Goal: Complete application form: Complete application form

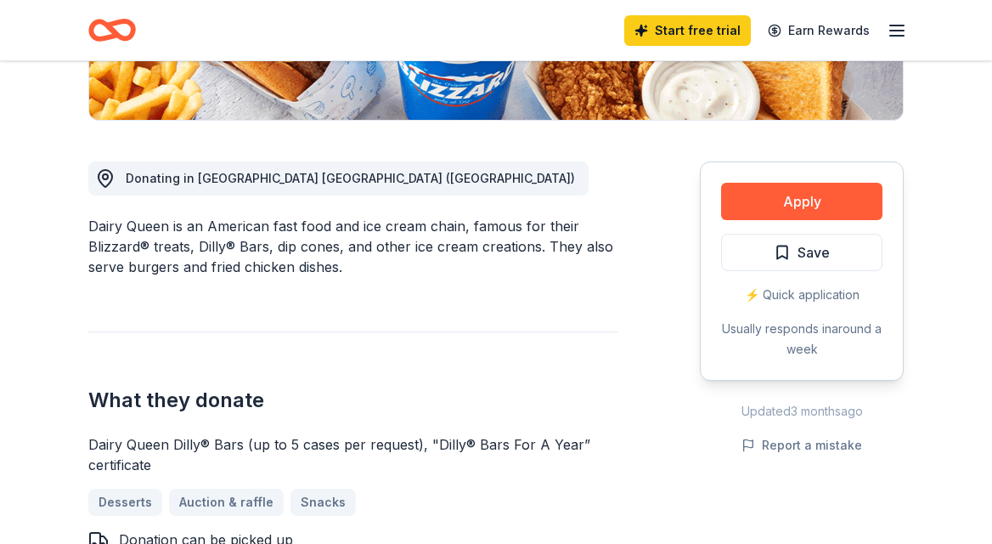
scroll to position [442, 0]
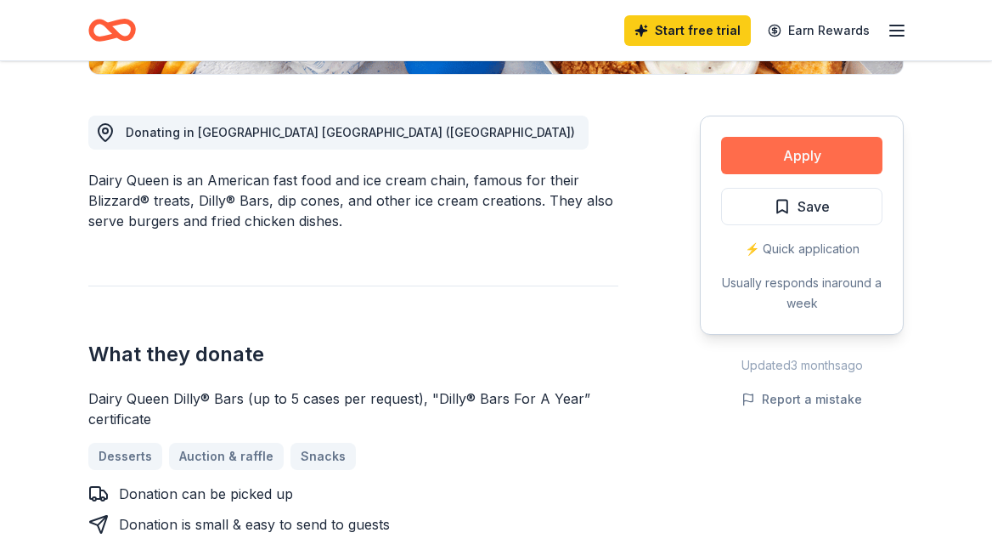
click at [813, 153] on button "Apply" at bounding box center [801, 155] width 161 height 37
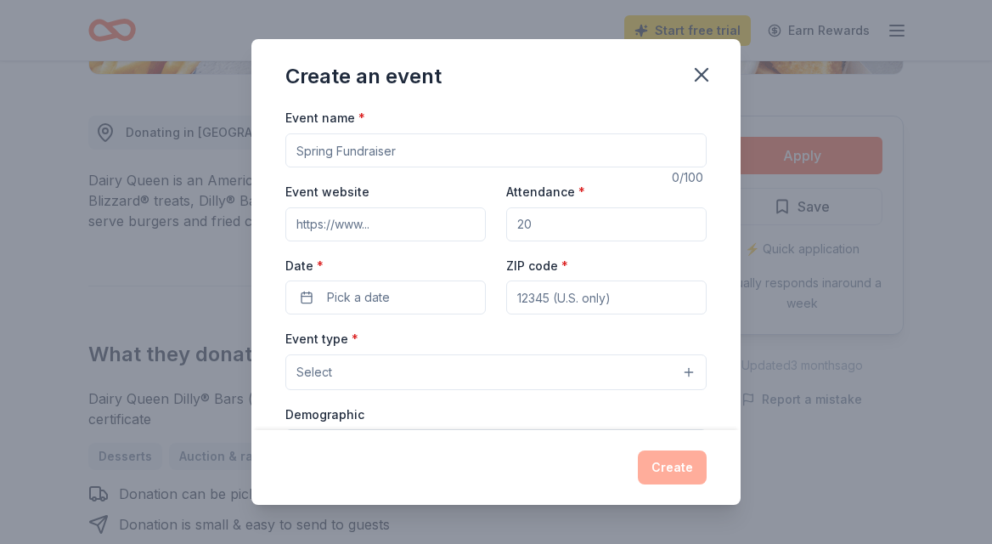
click at [370, 155] on input "Event name *" at bounding box center [495, 150] width 421 height 34
type input "z"
type input "Pot of Gold"
click at [347, 229] on input "Event website" at bounding box center [385, 224] width 200 height 34
type input "www."
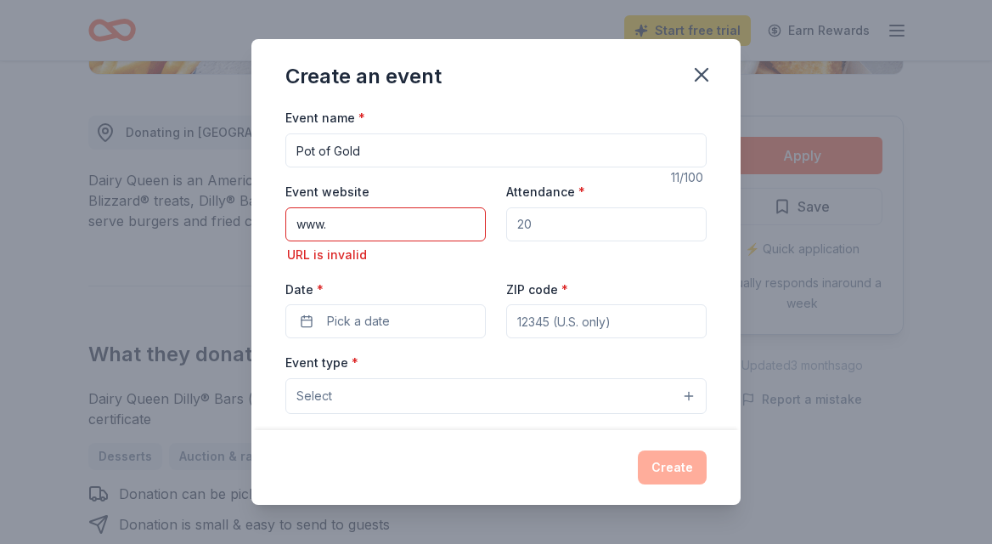
click at [554, 221] on input "Attendance *" at bounding box center [606, 224] width 200 height 34
type input "200"
click at [341, 226] on input "www." at bounding box center [385, 224] width 200 height 34
type input "[DOMAIN_NAME]"
click at [338, 288] on div "Date * Pick a date" at bounding box center [385, 309] width 200 height 60
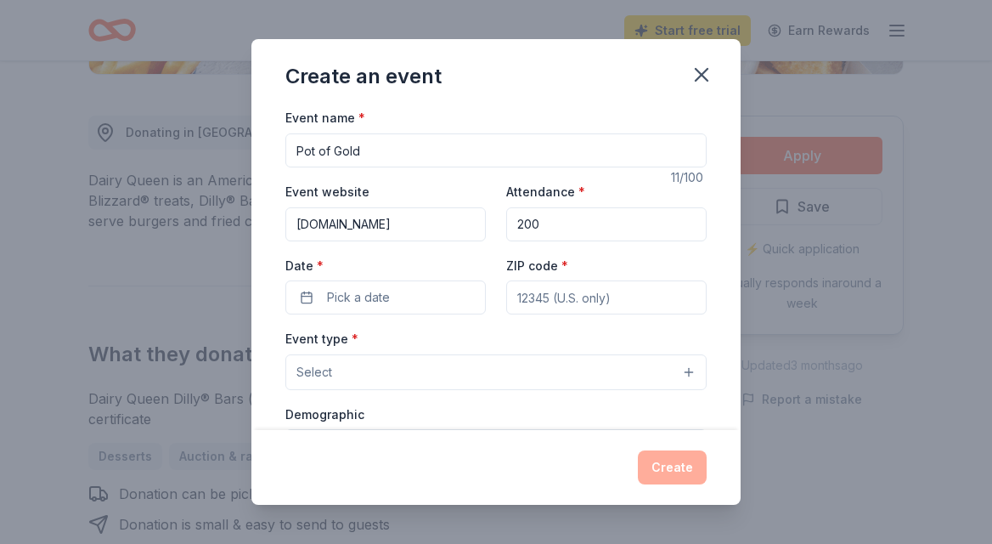
click at [342, 263] on label "Date *" at bounding box center [385, 265] width 200 height 17
click at [342, 280] on button "Pick a date" at bounding box center [385, 297] width 200 height 34
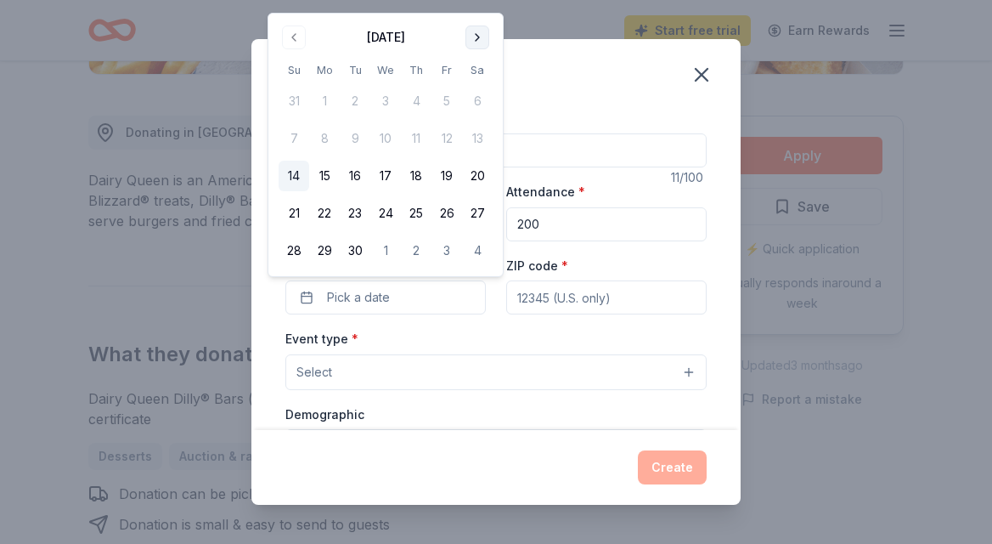
click at [473, 36] on button "Go to next month" at bounding box center [478, 37] width 24 height 24
click at [473, 61] on th "Sa" at bounding box center [477, 70] width 31 height 18
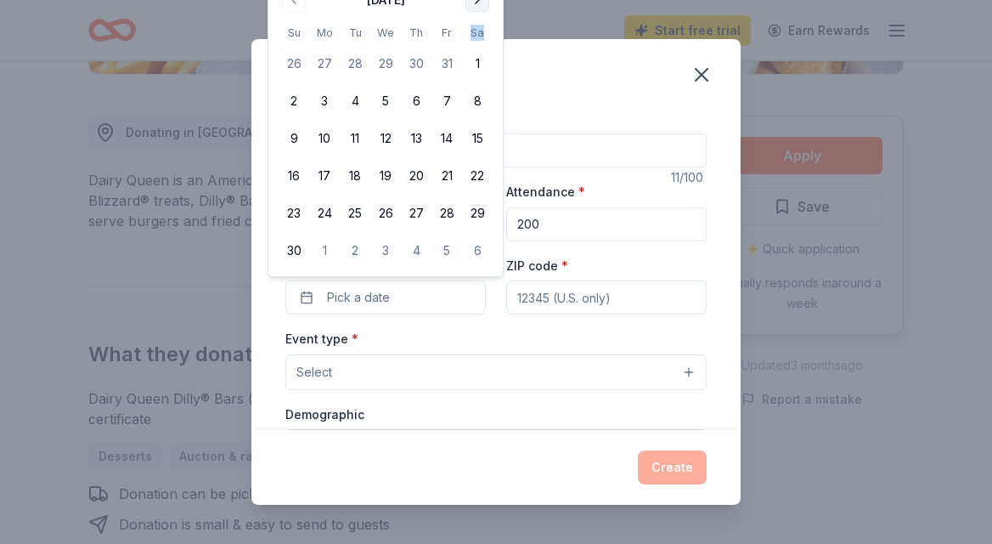
click at [473, 36] on th "Sa" at bounding box center [477, 33] width 31 height 18
click at [474, 3] on button "Go to next month" at bounding box center [478, 0] width 24 height 24
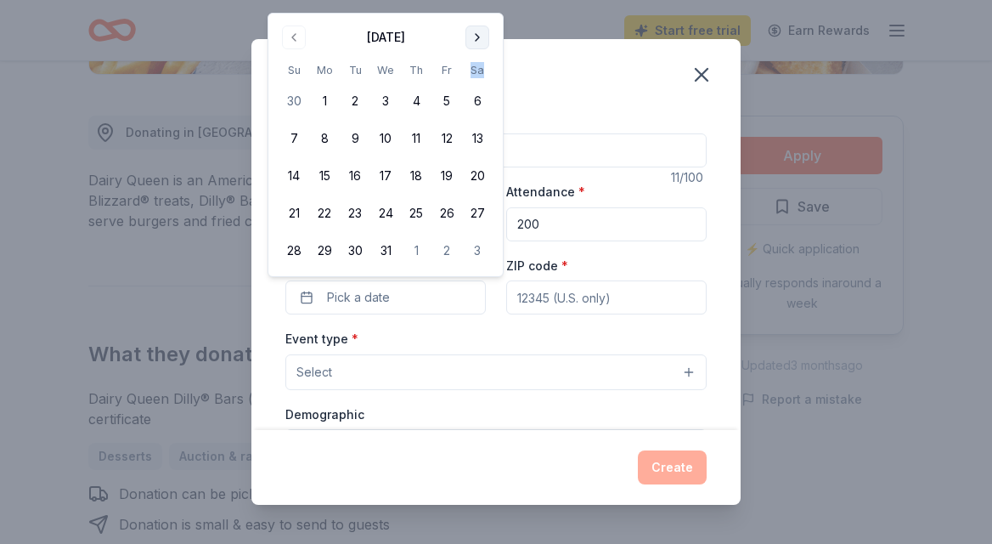
click at [474, 38] on button "Go to next month" at bounding box center [478, 37] width 24 height 24
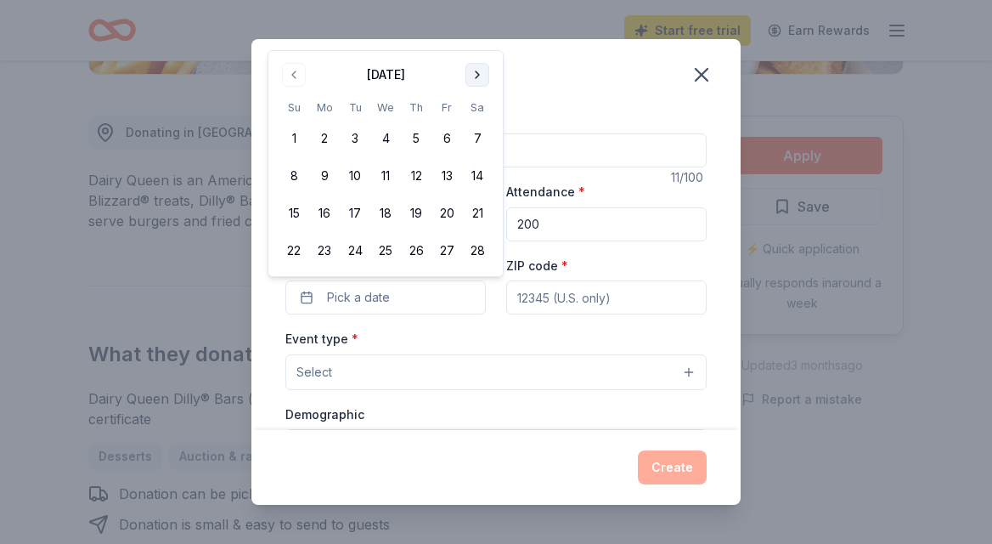
click at [474, 38] on div "Create an event Event name * Pot of Gold 11 /100 Event website [DOMAIN_NAME] At…" at bounding box center [496, 272] width 992 height 544
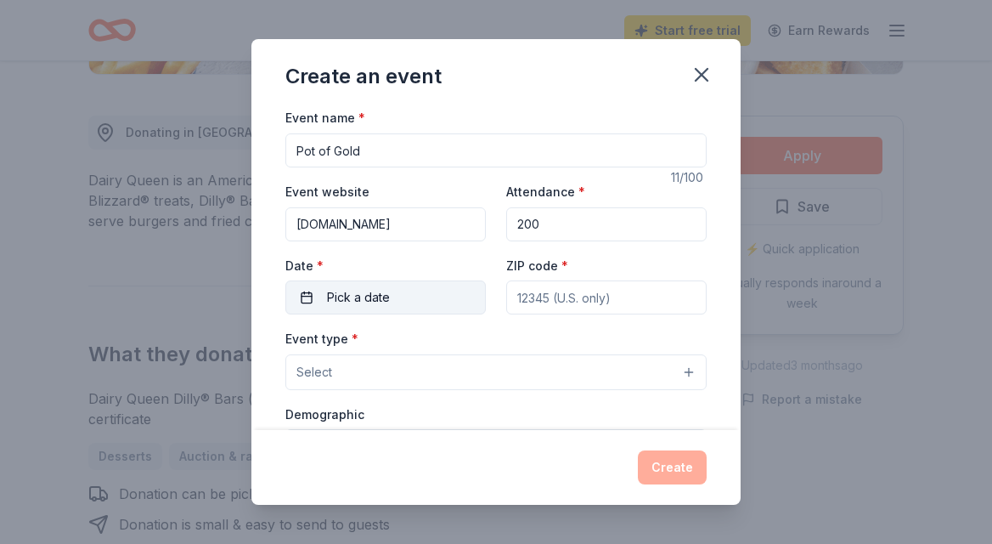
click at [346, 301] on span "Pick a date" at bounding box center [358, 297] width 63 height 20
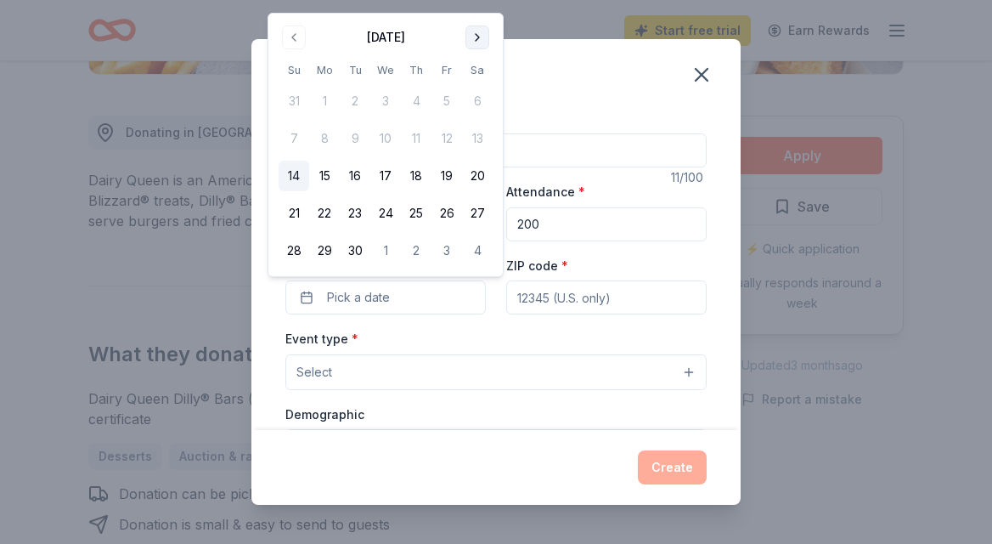
click at [478, 35] on button "Go to next month" at bounding box center [478, 37] width 24 height 24
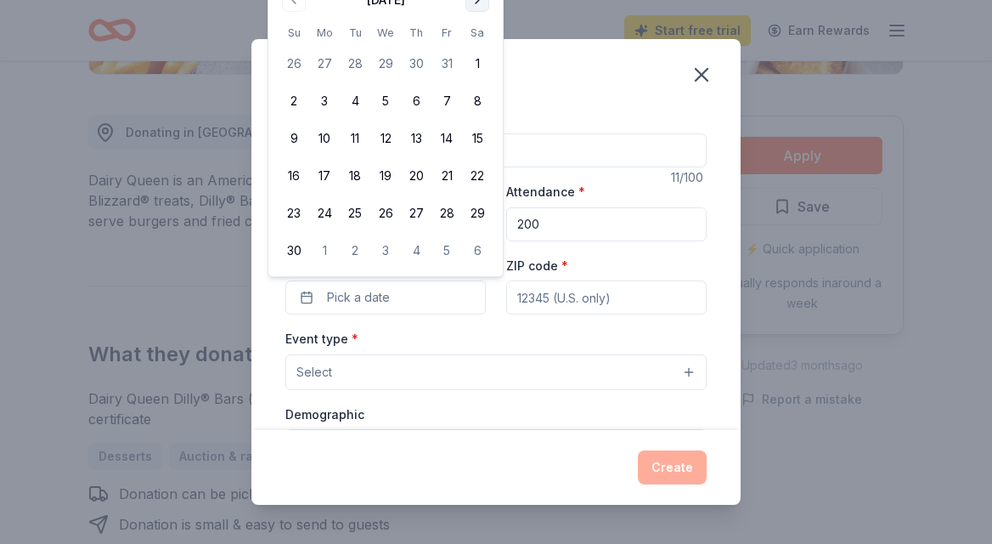
click at [477, 3] on button "Go to next month" at bounding box center [478, 0] width 24 height 24
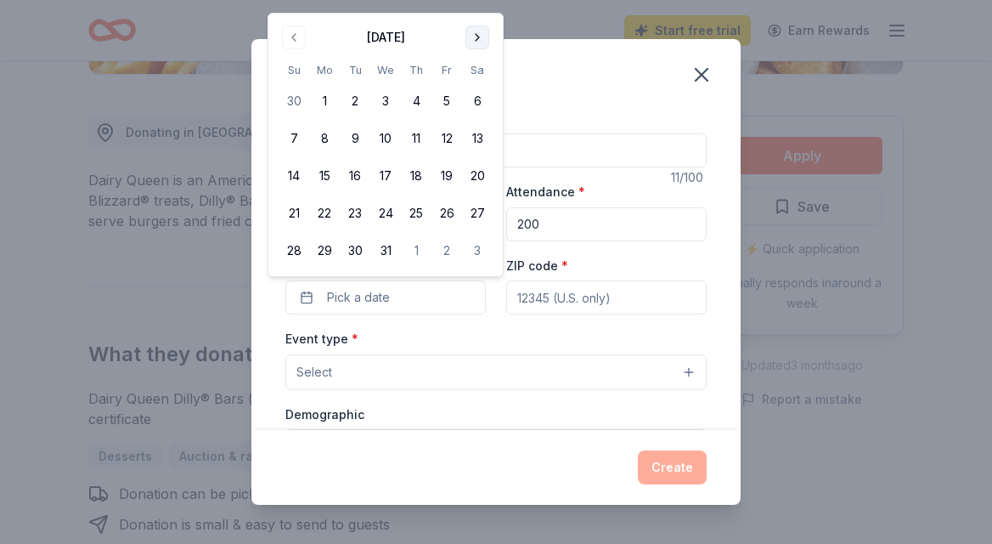
click at [475, 37] on button "Go to next month" at bounding box center [478, 37] width 24 height 24
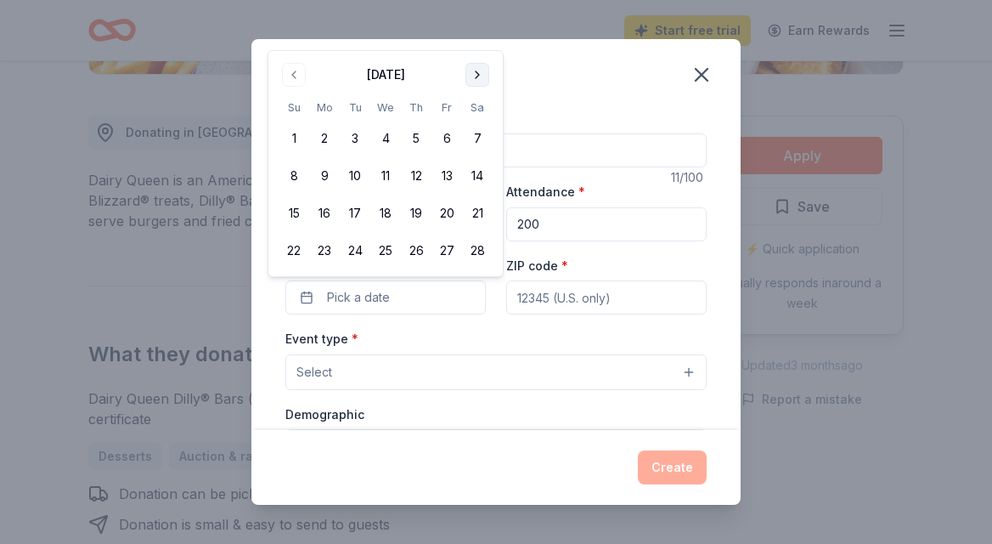
click at [471, 71] on button "Go to next month" at bounding box center [478, 75] width 24 height 24
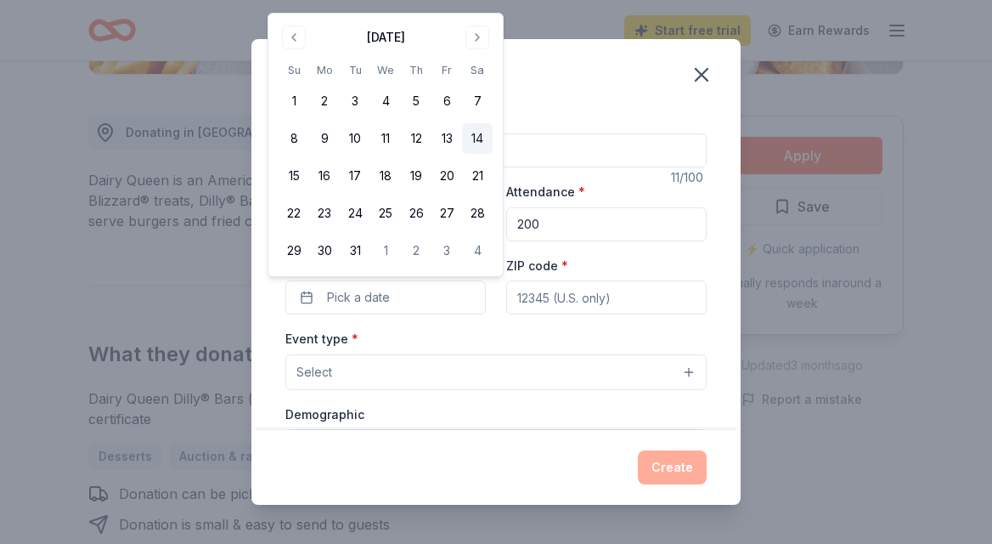
click at [477, 139] on button "14" at bounding box center [477, 138] width 31 height 31
click at [585, 262] on div "ZIP code *" at bounding box center [606, 285] width 200 height 60
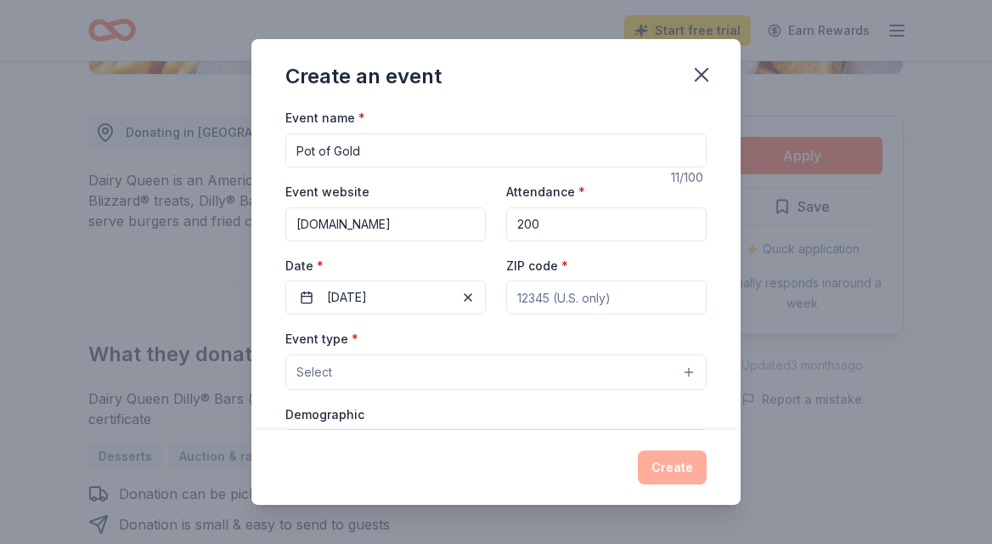
click at [581, 264] on div "ZIP code *" at bounding box center [606, 285] width 200 height 60
click at [576, 293] on input "ZIP code *" at bounding box center [606, 297] width 200 height 34
type input "22604"
click at [460, 415] on div "Demographic Select" at bounding box center [495, 435] width 421 height 62
click at [342, 376] on button "Select" at bounding box center [495, 372] width 421 height 36
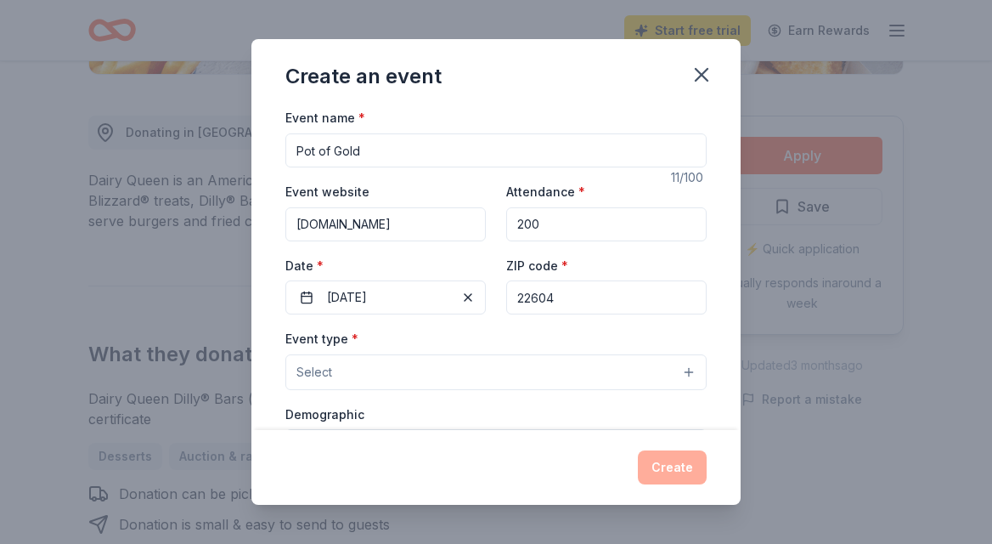
click at [335, 370] on button "Select" at bounding box center [495, 372] width 421 height 36
click at [353, 338] on span "*" at bounding box center [355, 338] width 7 height 14
click at [388, 336] on div "Event type * Select" at bounding box center [495, 359] width 421 height 62
click at [344, 375] on button "Select" at bounding box center [495, 372] width 421 height 36
click at [325, 373] on span "Select" at bounding box center [314, 372] width 36 height 20
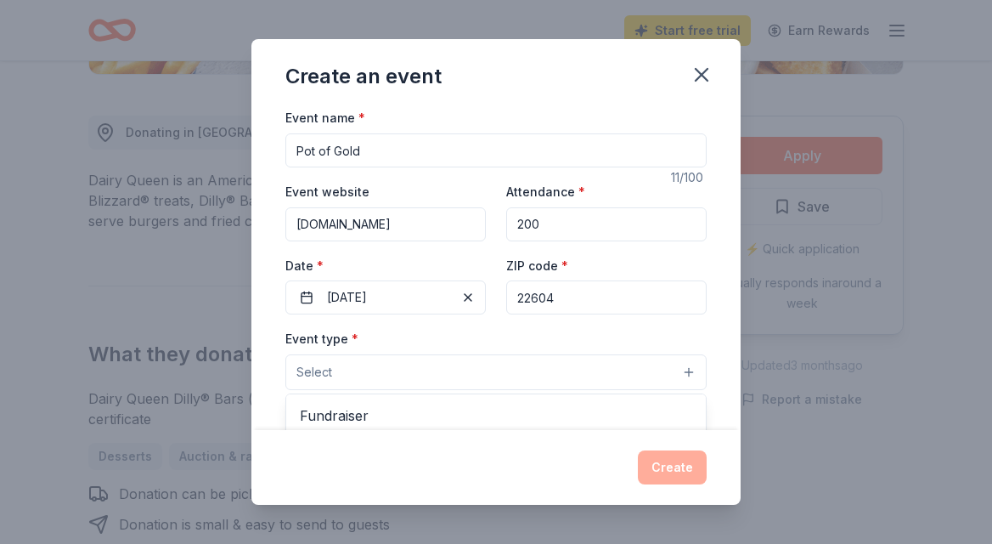
click at [325, 373] on span "Select" at bounding box center [314, 372] width 36 height 20
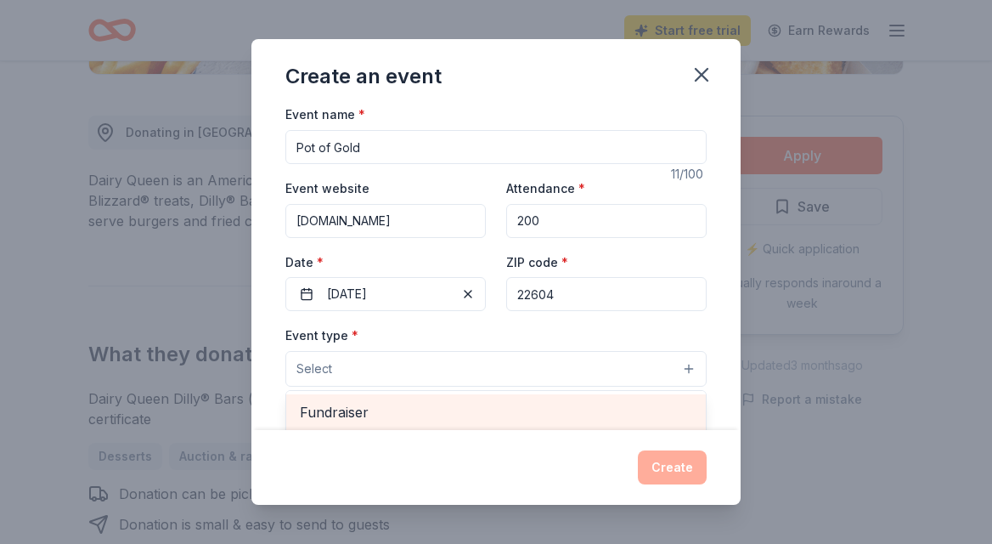
click at [334, 414] on span "Fundraiser" at bounding box center [496, 412] width 392 height 22
click at [429, 412] on span "Business & professional" at bounding box center [496, 412] width 392 height 22
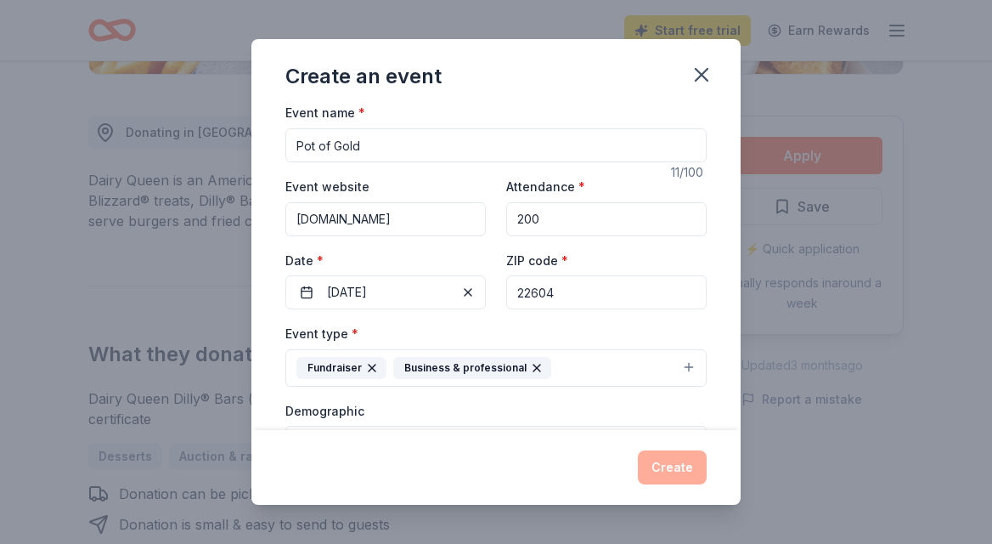
click at [688, 369] on button "Fundraiser Business & professional" at bounding box center [495, 367] width 421 height 37
click at [661, 466] on div "Create" at bounding box center [495, 467] width 421 height 34
click at [313, 62] on div "Create an event" at bounding box center [495, 73] width 489 height 68
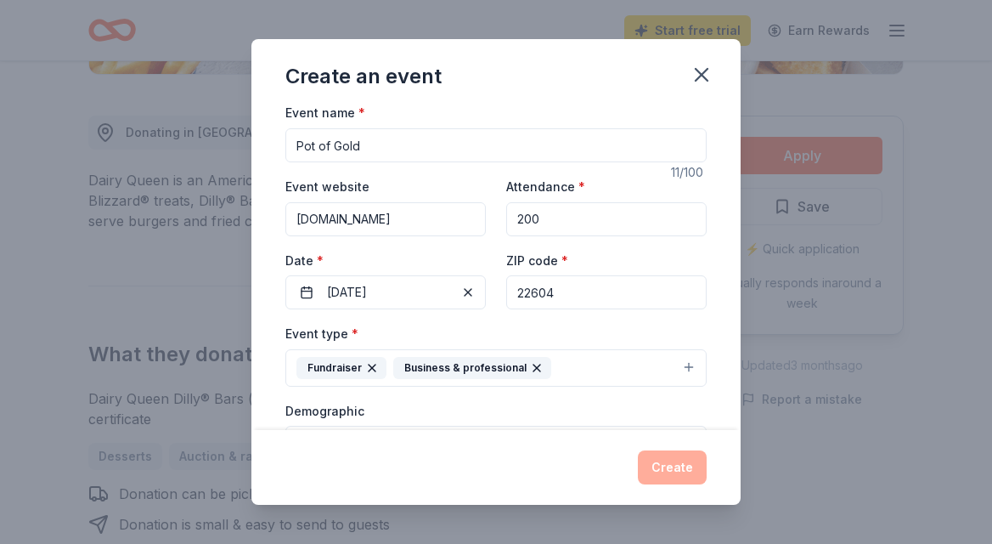
click at [392, 110] on div "Event name * Pot of Gold" at bounding box center [495, 132] width 421 height 60
click at [318, 412] on label "Demographic" at bounding box center [324, 411] width 79 height 17
click at [663, 460] on div "Create" at bounding box center [495, 467] width 421 height 34
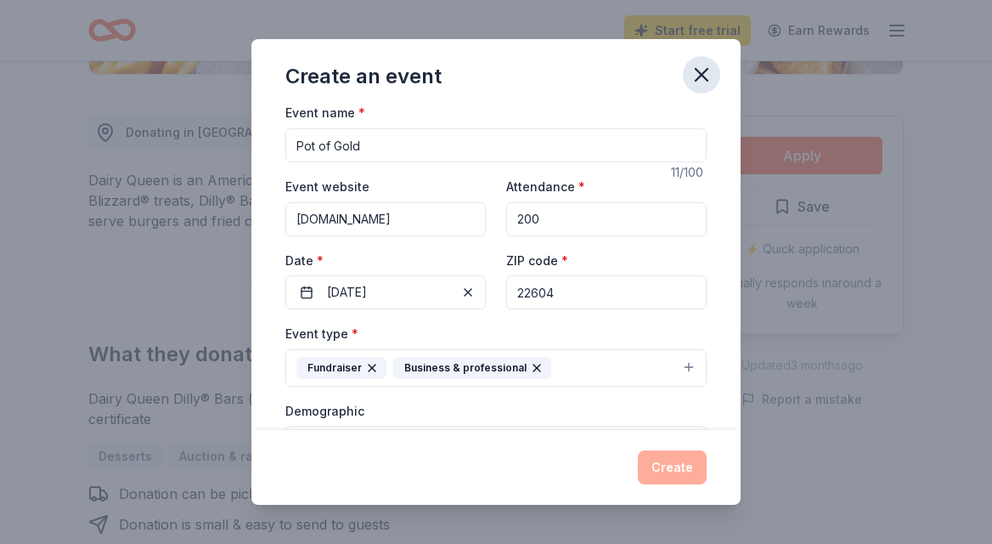
click at [702, 71] on icon "button" at bounding box center [702, 75] width 24 height 24
click at [666, 469] on div "Create" at bounding box center [495, 467] width 421 height 34
click at [838, 477] on div "Create an event Event name * Pot of Gold 11 /100 Event website [DOMAIN_NAME] At…" at bounding box center [496, 272] width 992 height 544
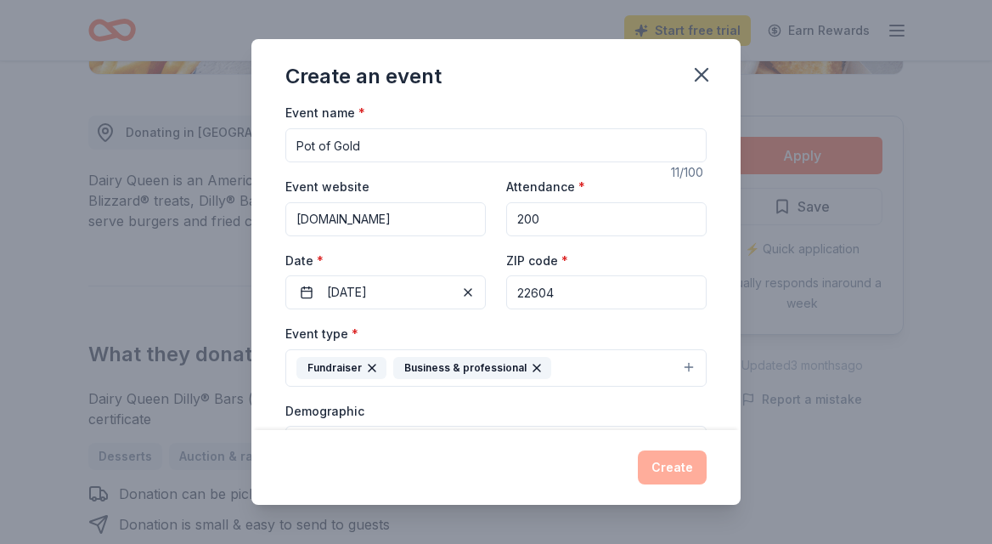
click at [838, 477] on div "Create an event Event name * Pot of Gold 11 /100 Event website [DOMAIN_NAME] At…" at bounding box center [496, 272] width 992 height 544
click at [678, 465] on div "Create" at bounding box center [495, 467] width 421 height 34
drag, startPoint x: 678, startPoint y: 465, endPoint x: 678, endPoint y: 415, distance: 49.3
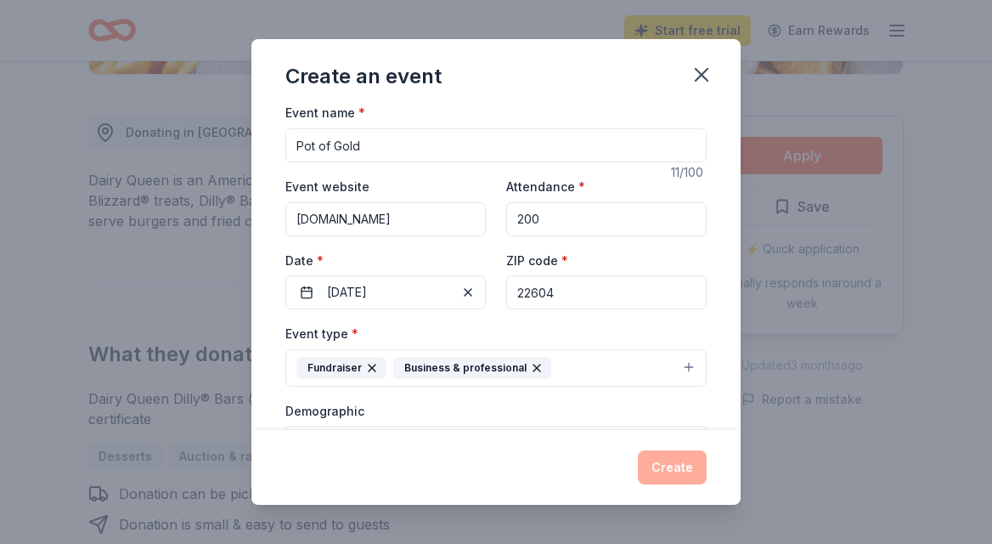
click at [678, 450] on div "Create" at bounding box center [495, 467] width 421 height 34
click at [687, 364] on button "Fundraiser Business & professional" at bounding box center [495, 367] width 421 height 37
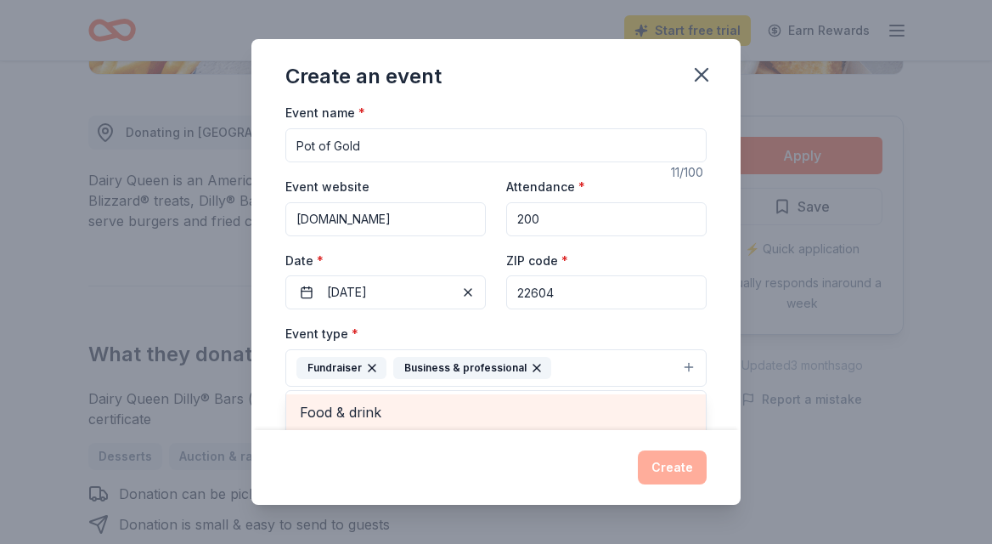
click at [355, 409] on span "Food & drink" at bounding box center [496, 412] width 392 height 22
click at [355, 409] on span "Health & wellness" at bounding box center [496, 412] width 392 height 22
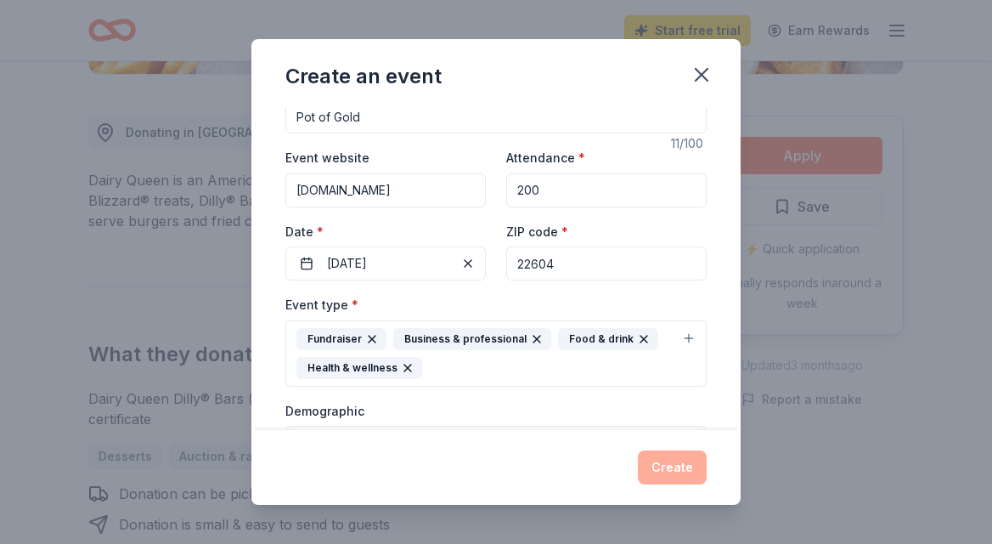
click at [641, 337] on icon "button" at bounding box center [644, 339] width 7 height 7
click at [689, 426] on button "Select" at bounding box center [495, 444] width 421 height 36
click at [330, 433] on span "Select" at bounding box center [314, 443] width 36 height 20
click at [686, 426] on button "Select" at bounding box center [495, 444] width 421 height 36
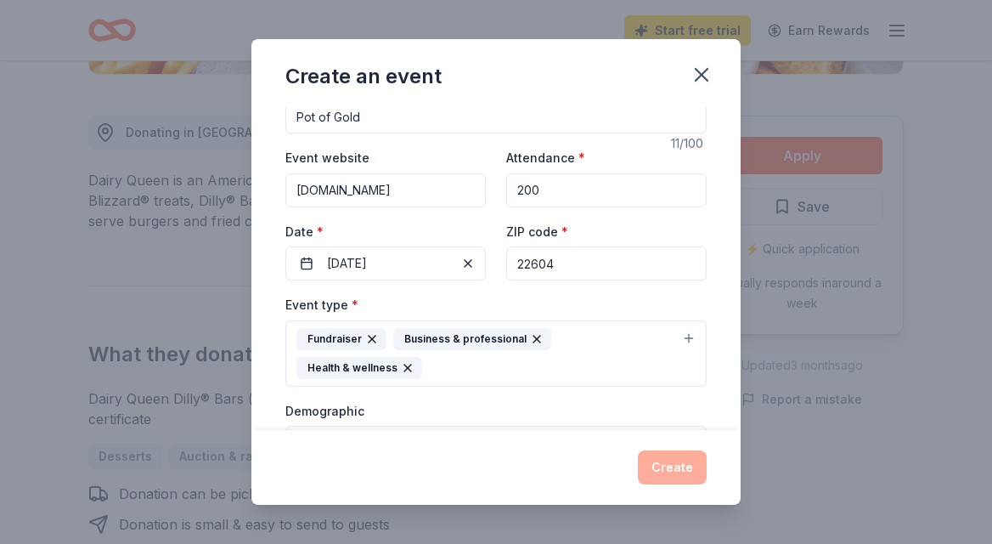
click at [343, 426] on button "Select" at bounding box center [495, 444] width 421 height 36
drag, startPoint x: 343, startPoint y: 412, endPoint x: 550, endPoint y: 396, distance: 207.1
click at [344, 426] on button "Select" at bounding box center [495, 444] width 421 height 36
click at [691, 426] on button "Select" at bounding box center [495, 444] width 421 height 36
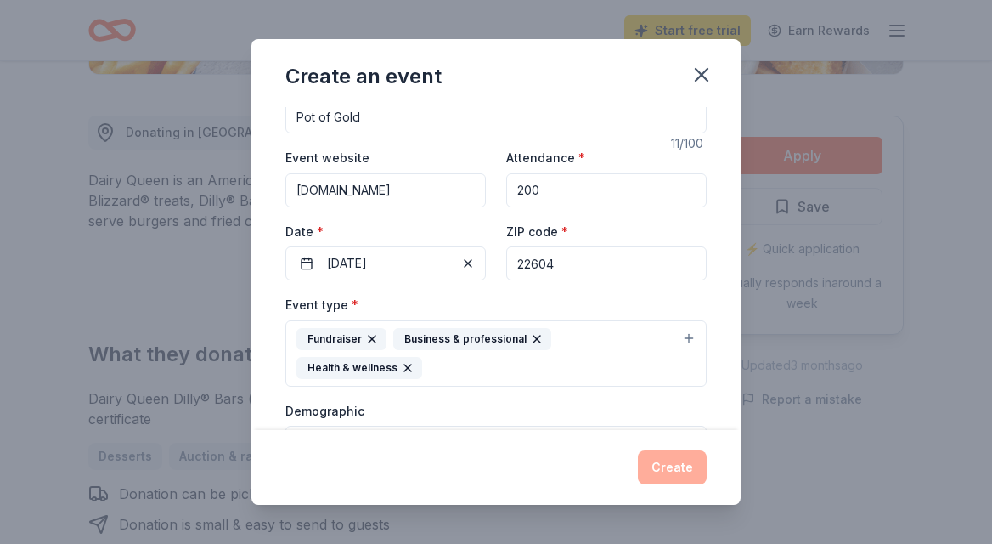
click at [691, 426] on button "Select" at bounding box center [495, 444] width 421 height 36
click at [673, 467] on div "Create" at bounding box center [495, 467] width 421 height 34
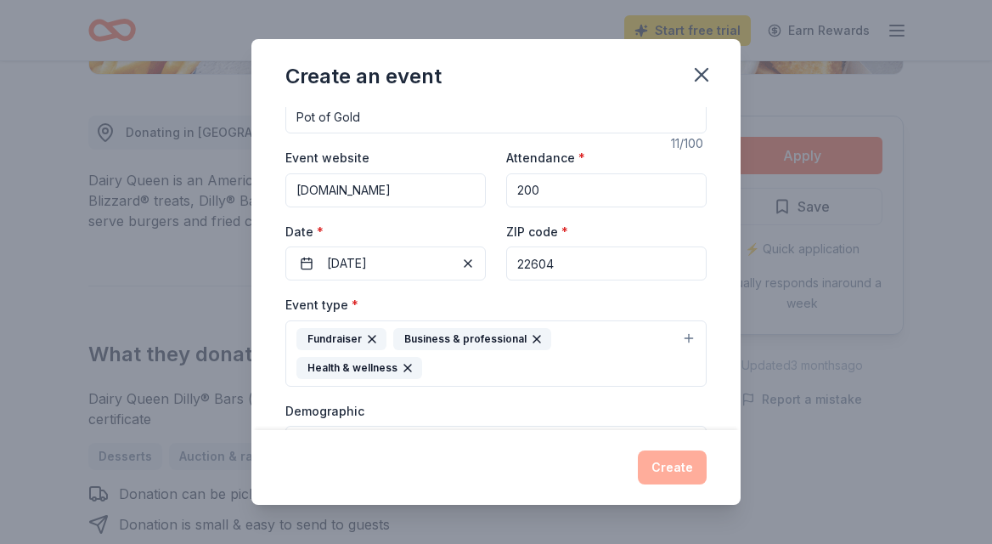
click at [673, 467] on div "Create" at bounding box center [495, 467] width 421 height 34
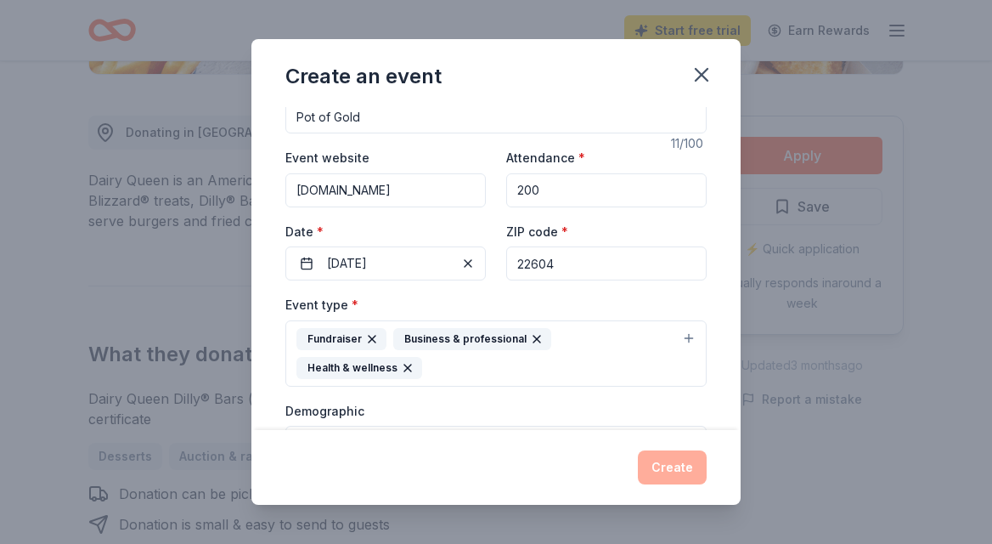
click at [673, 467] on div "Create" at bounding box center [495, 467] width 421 height 34
click at [677, 464] on div "Create" at bounding box center [495, 467] width 421 height 34
click at [684, 338] on button "Fundraiser Business & professional Health & wellness" at bounding box center [495, 353] width 421 height 66
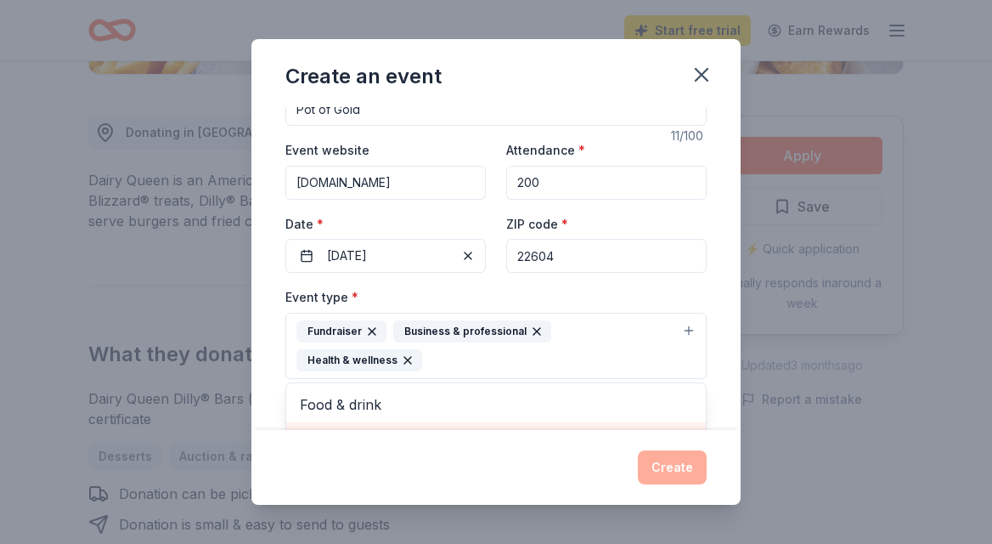
click at [397, 429] on span "Hobbies" at bounding box center [496, 440] width 392 height 22
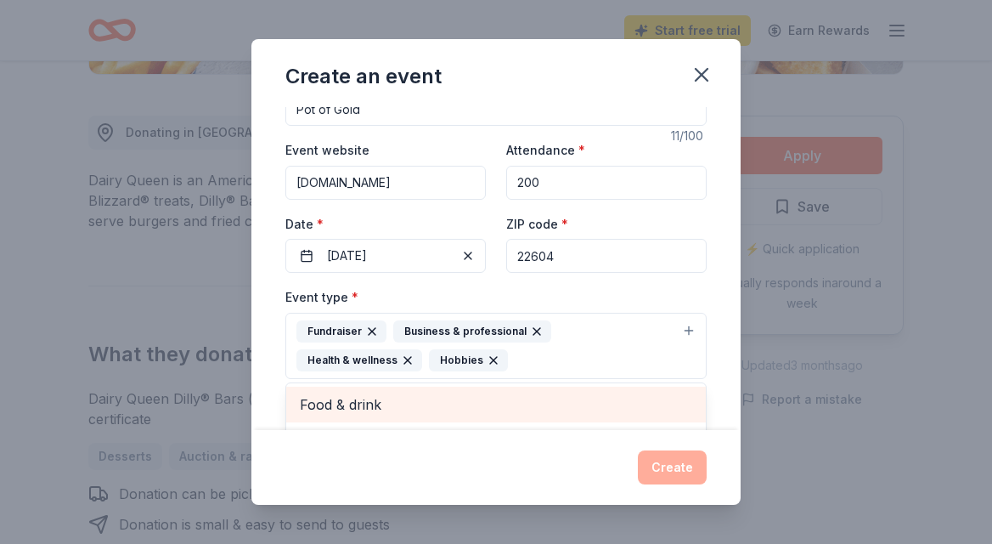
click at [417, 403] on span "Food & drink" at bounding box center [496, 404] width 392 height 22
click at [417, 403] on span "Music" at bounding box center [496, 404] width 392 height 22
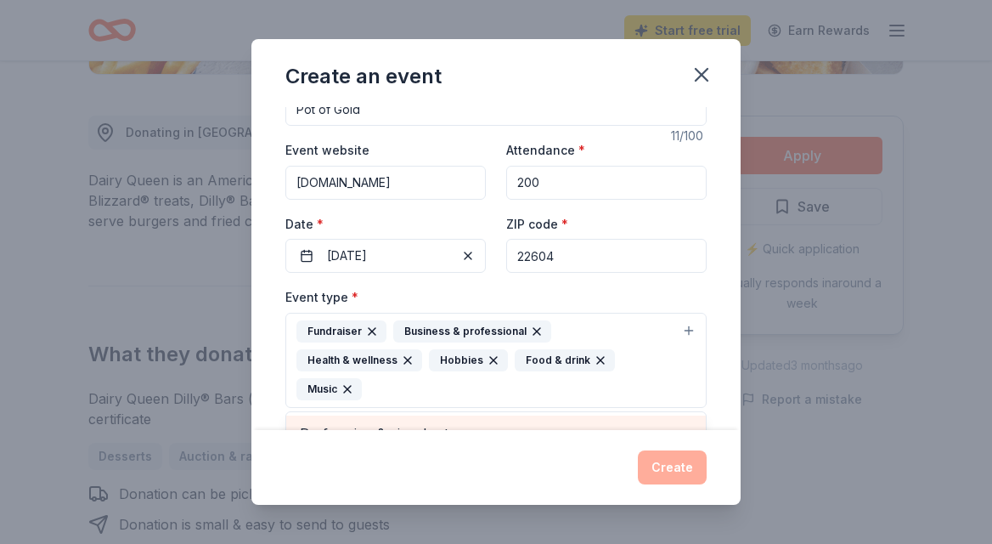
click at [455, 422] on span "Performing & visual arts" at bounding box center [496, 433] width 392 height 22
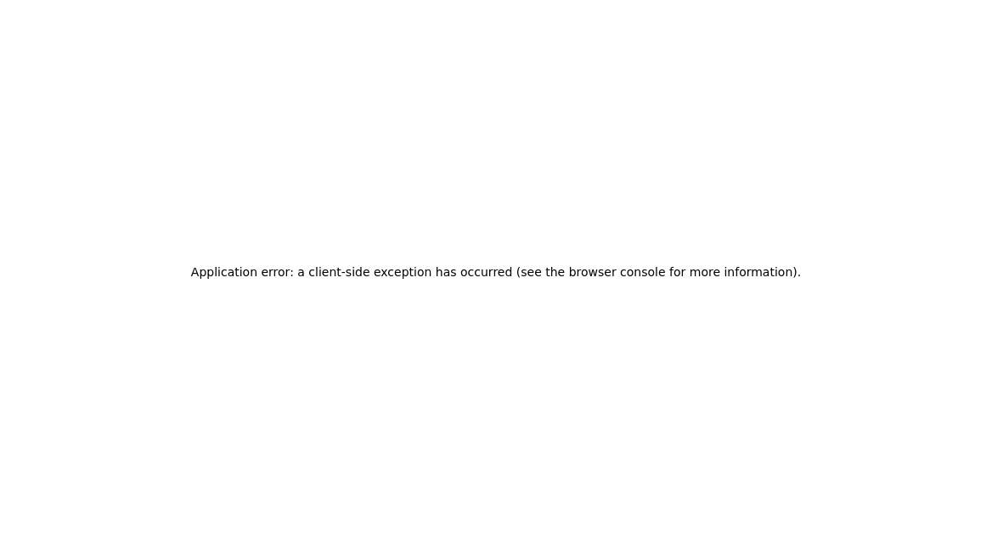
scroll to position [0, 0]
